Goal: Navigation & Orientation: Find specific page/section

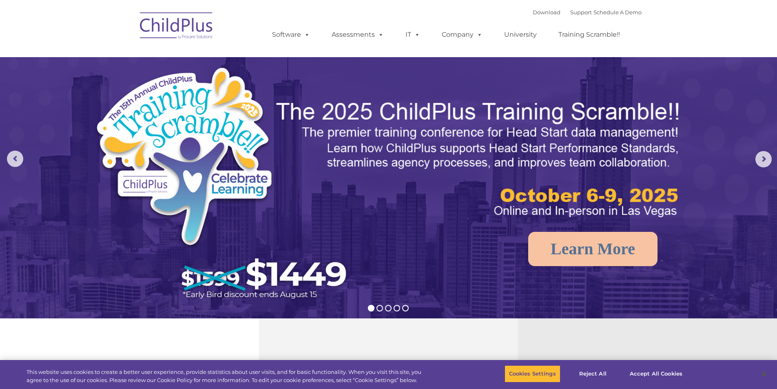
select select "MEDIUM"
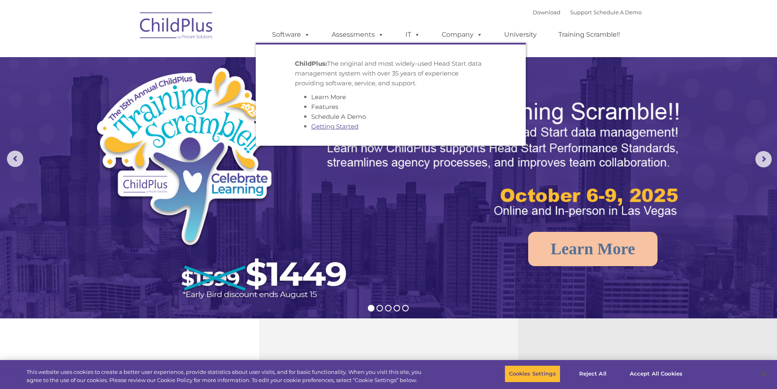
click at [349, 126] on link "Getting Started" at bounding box center [334, 126] width 47 height 8
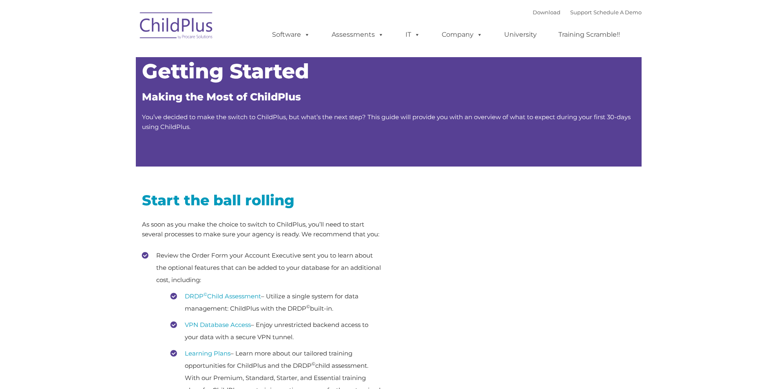
type input ""
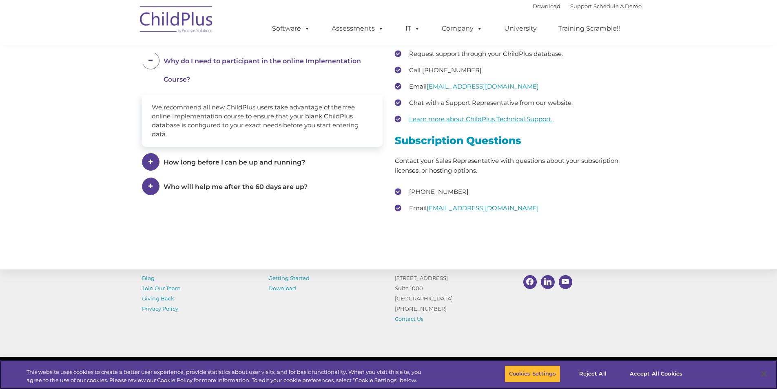
scroll to position [1185, 0]
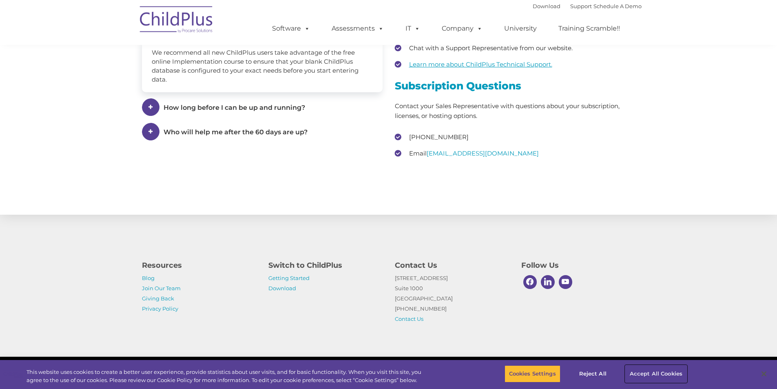
click at [641, 371] on button "Accept All Cookies" at bounding box center [657, 373] width 62 height 17
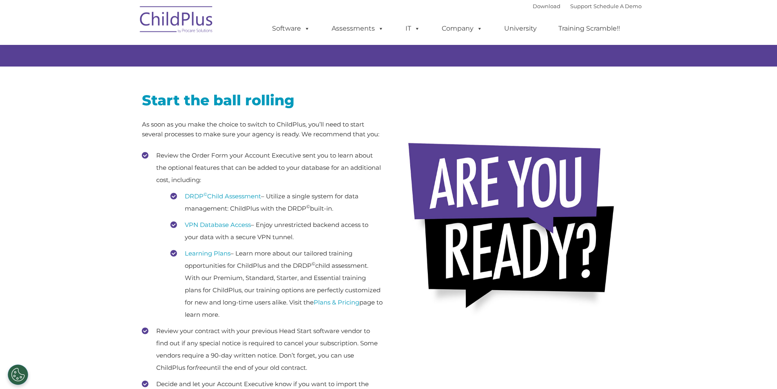
scroll to position [0, 0]
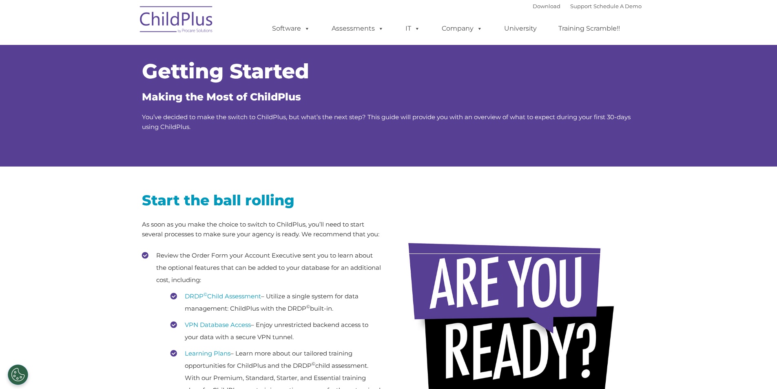
click at [198, 13] on img at bounding box center [177, 20] width 82 height 41
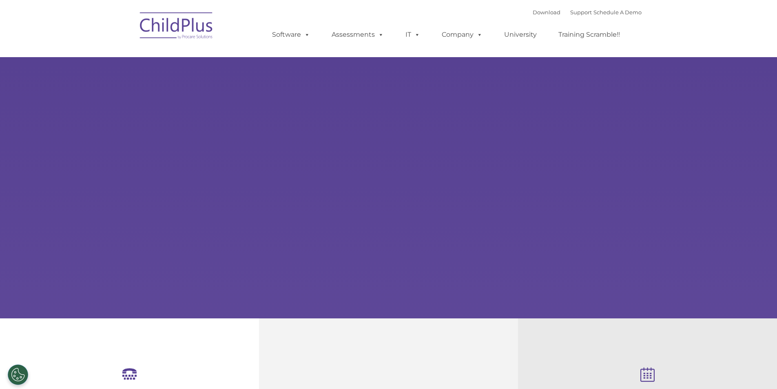
type input ""
select select "MEDIUM"
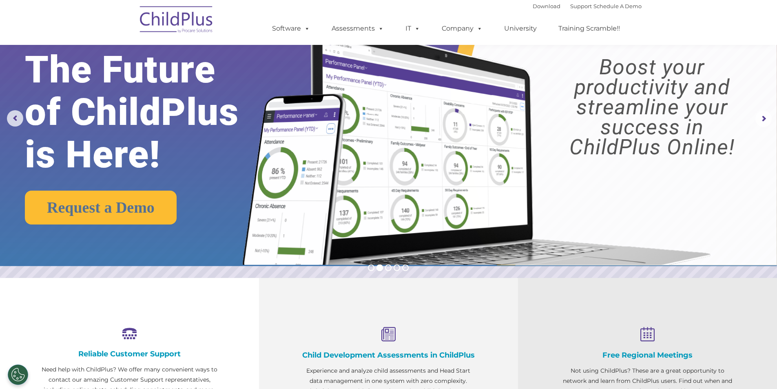
scroll to position [41, 0]
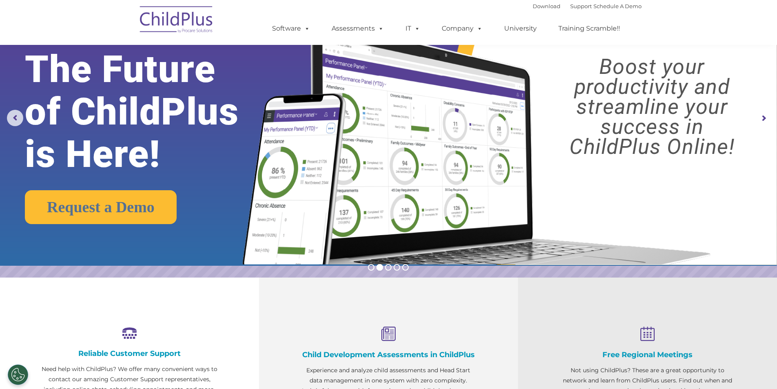
click at [765, 116] on rs-arrow at bounding box center [764, 118] width 16 height 16
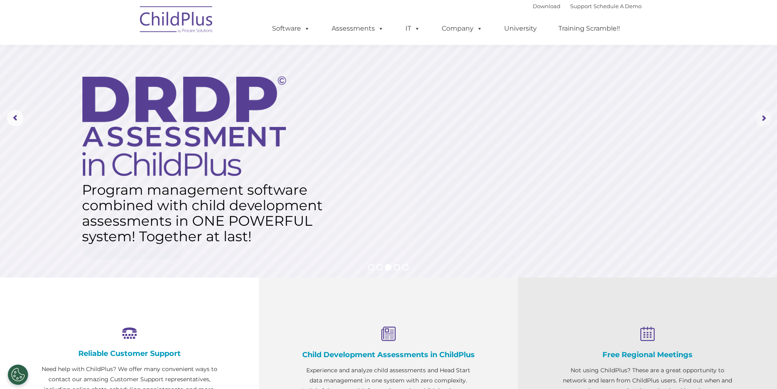
click at [765, 116] on rs-arrow at bounding box center [764, 118] width 16 height 16
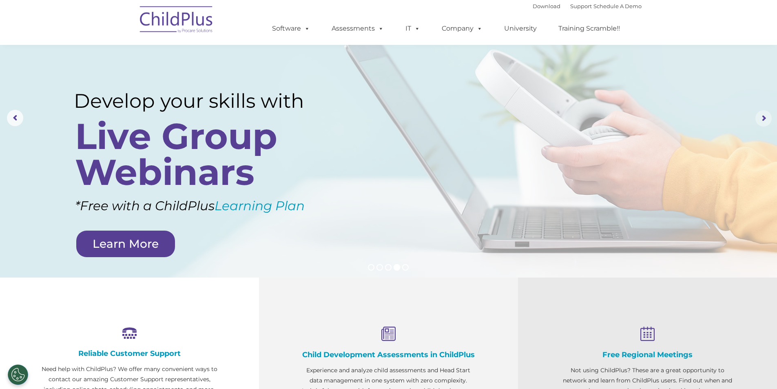
click at [765, 116] on rs-arrow at bounding box center [764, 118] width 16 height 16
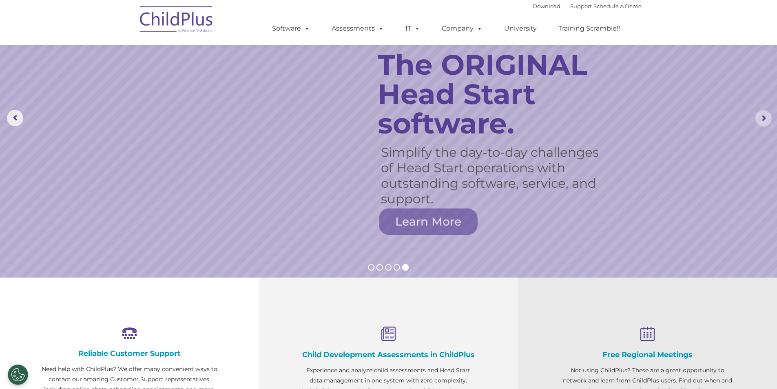
click at [765, 116] on rs-arrow at bounding box center [764, 118] width 16 height 16
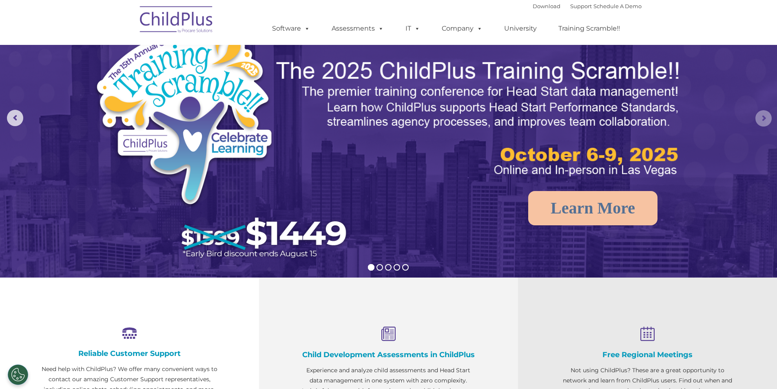
click at [765, 116] on rs-arrow at bounding box center [764, 118] width 16 height 16
